Goal: Entertainment & Leisure: Consume media (video, audio)

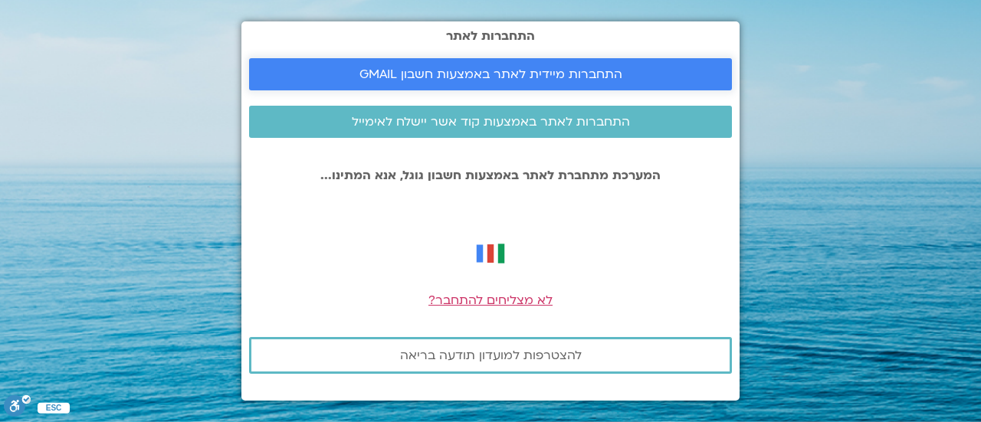
click at [454, 71] on span "התחברות מיידית לאתר באמצעות חשבון GMAIL" at bounding box center [491, 74] width 263 height 14
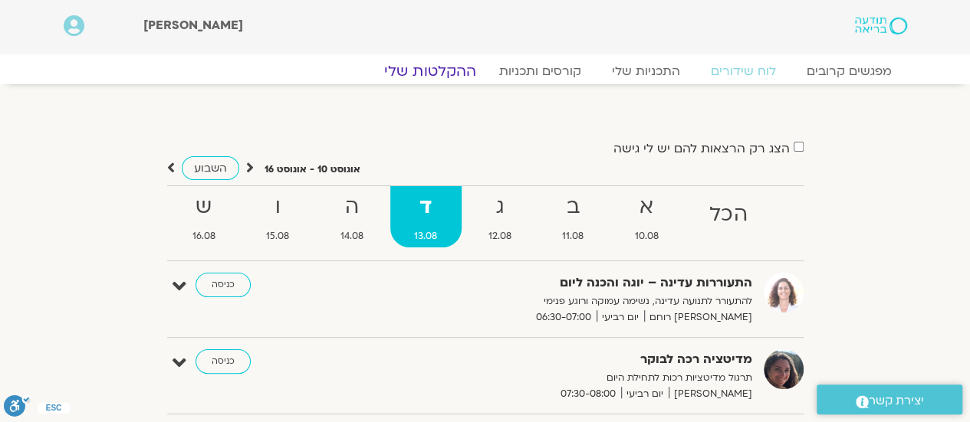
click at [430, 74] on link "ההקלטות שלי" at bounding box center [430, 71] width 129 height 18
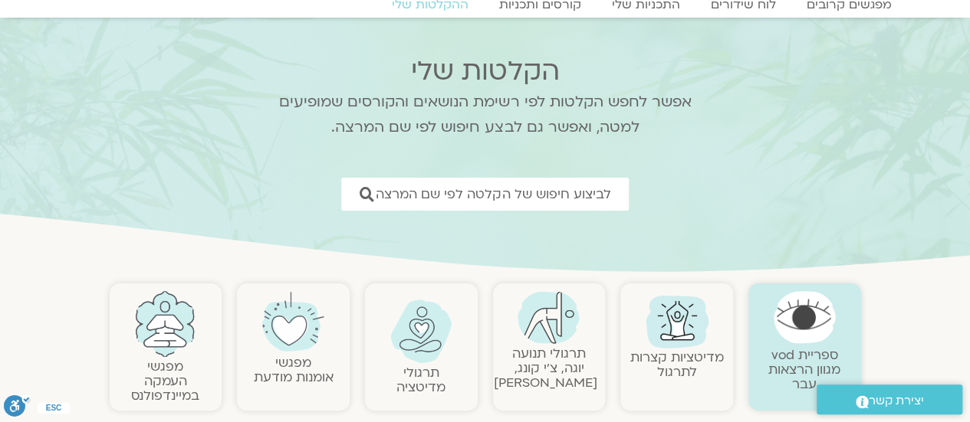
scroll to position [230, 0]
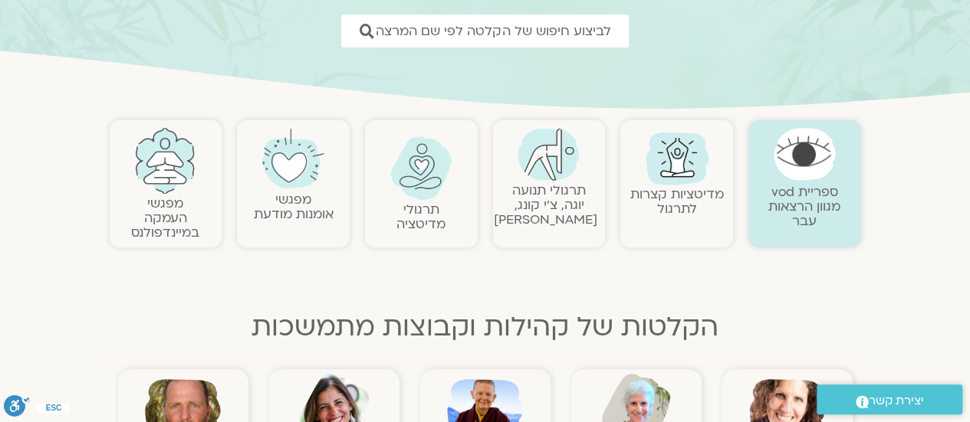
click at [399, 200] on div at bounding box center [421, 174] width 97 height 77
click at [418, 173] on img at bounding box center [421, 168] width 62 height 64
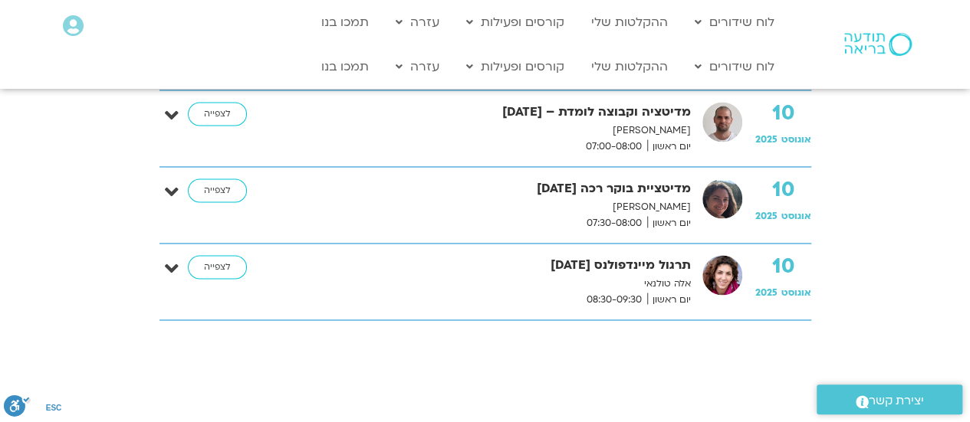
scroll to position [1116, 0]
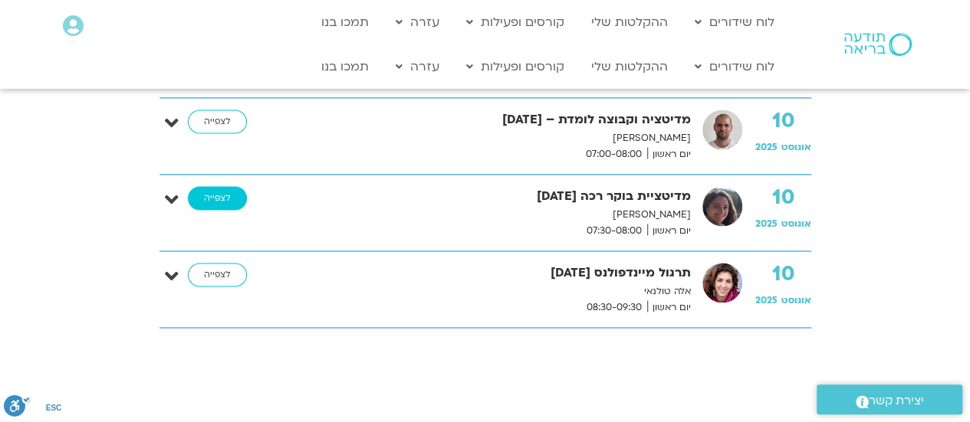
click at [216, 197] on link "לצפייה" at bounding box center [217, 198] width 59 height 25
